Goal: Find contact information: Obtain details needed to contact an individual or organization

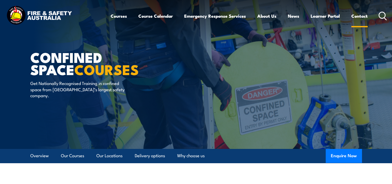
click at [360, 16] on link "Contact" at bounding box center [360, 16] width 16 height 14
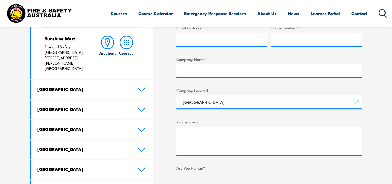
scroll to position [259, 0]
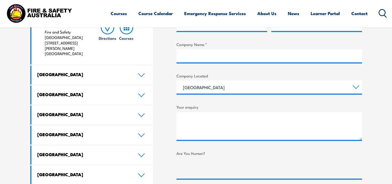
click at [141, 93] on icon at bounding box center [141, 95] width 7 height 4
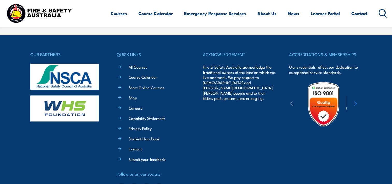
scroll to position [550, 0]
